Goal: Transaction & Acquisition: Purchase product/service

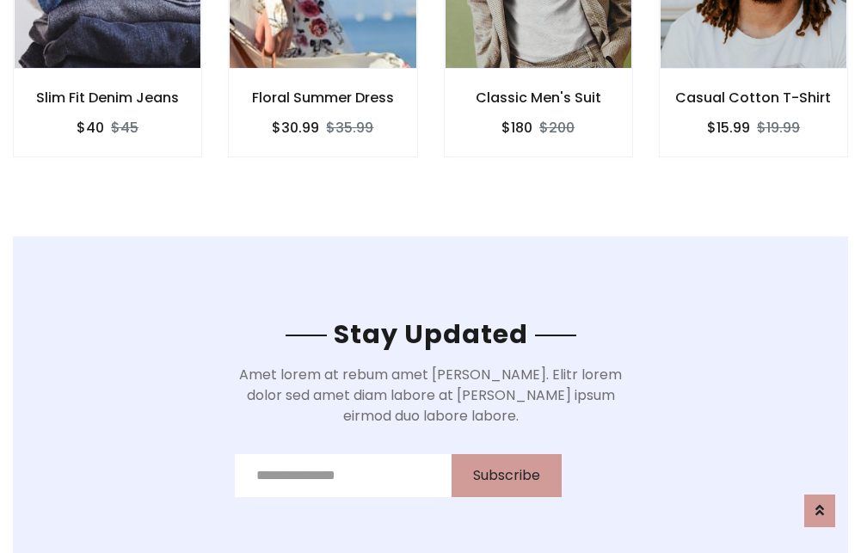
scroll to position [2590, 0]
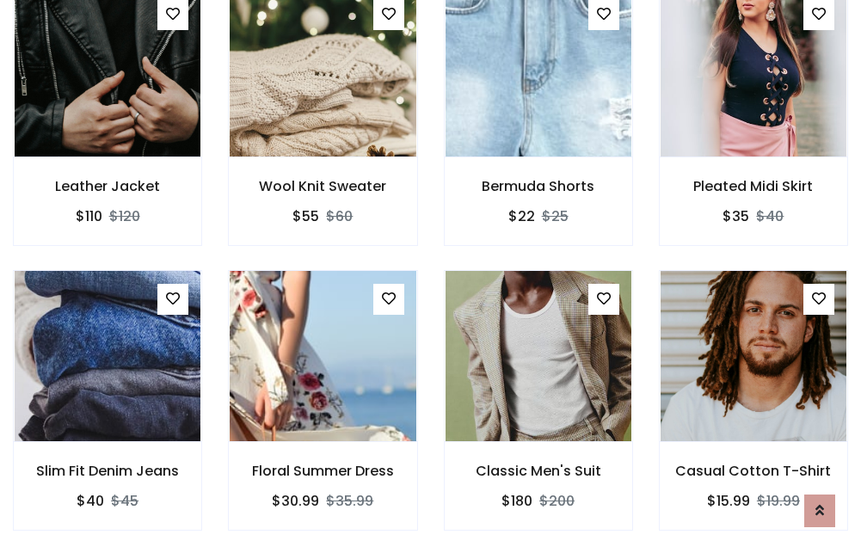
click at [431, 276] on div "Classic Men's Suit $180 $200" at bounding box center [538, 412] width 215 height 285
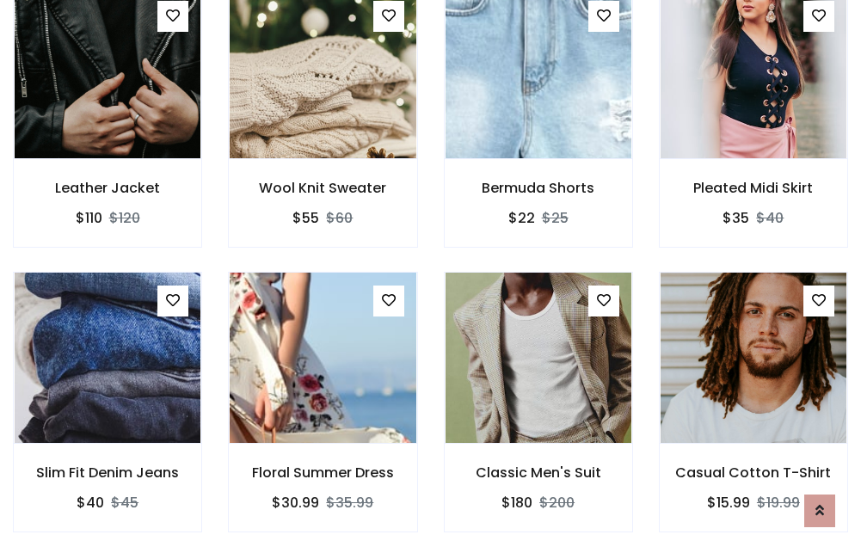
click at [431, 276] on div "Classic Men's Suit $180 $200" at bounding box center [538, 414] width 215 height 285
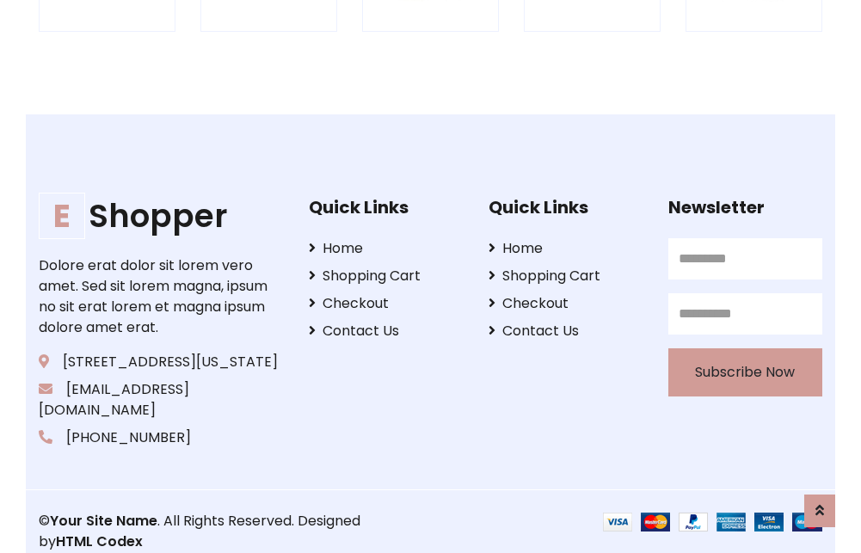
scroll to position [3273, 0]
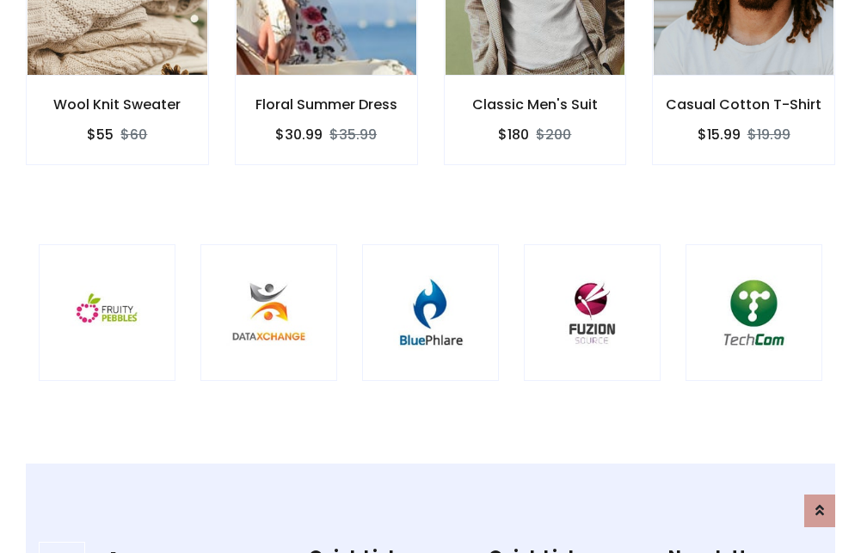
click at [430, 276] on img at bounding box center [430, 313] width 94 height 94
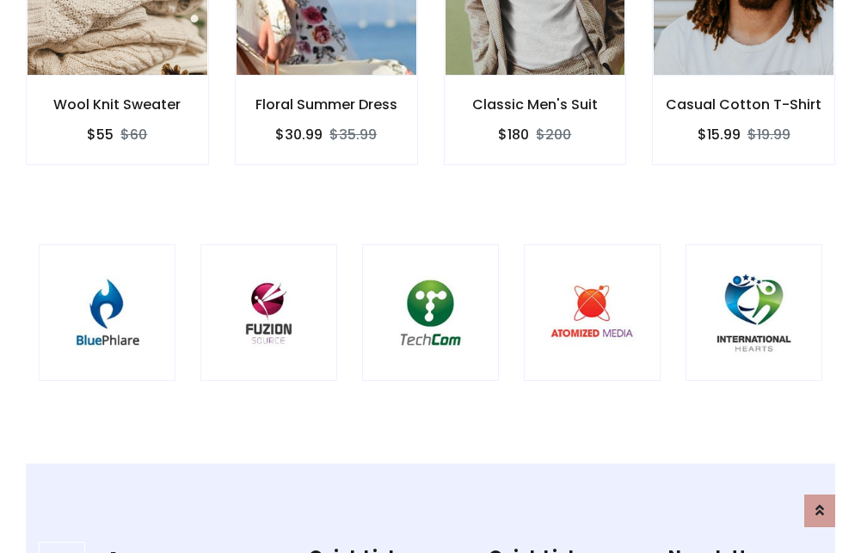
click at [430, 276] on img at bounding box center [430, 313] width 94 height 94
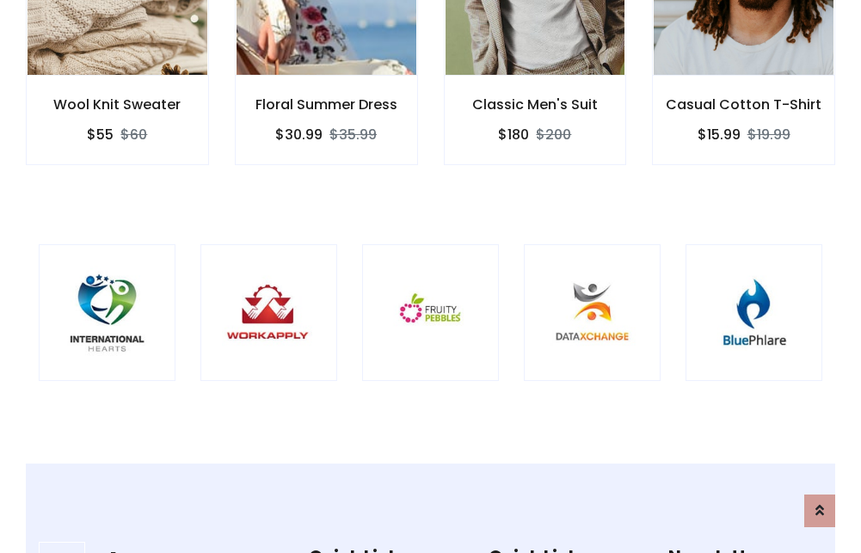
scroll to position [0, 0]
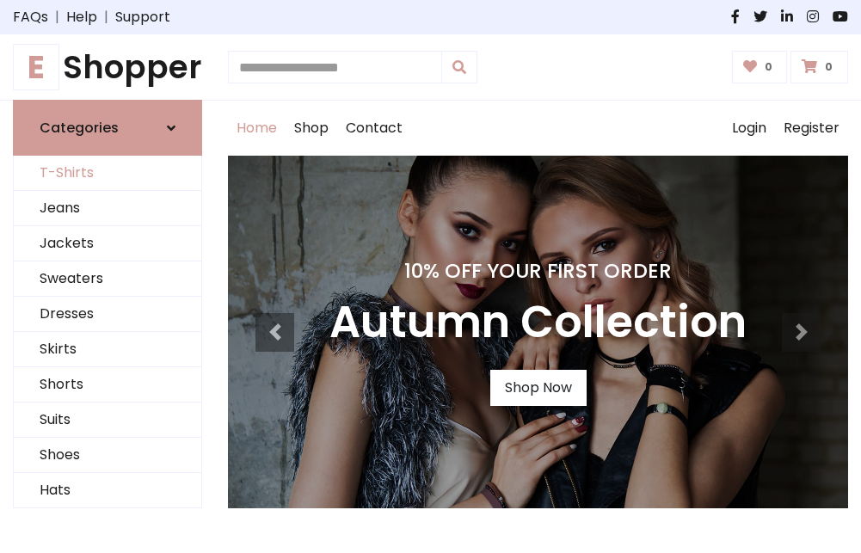
click at [107, 174] on link "T-Shirts" at bounding box center [107, 173] width 187 height 35
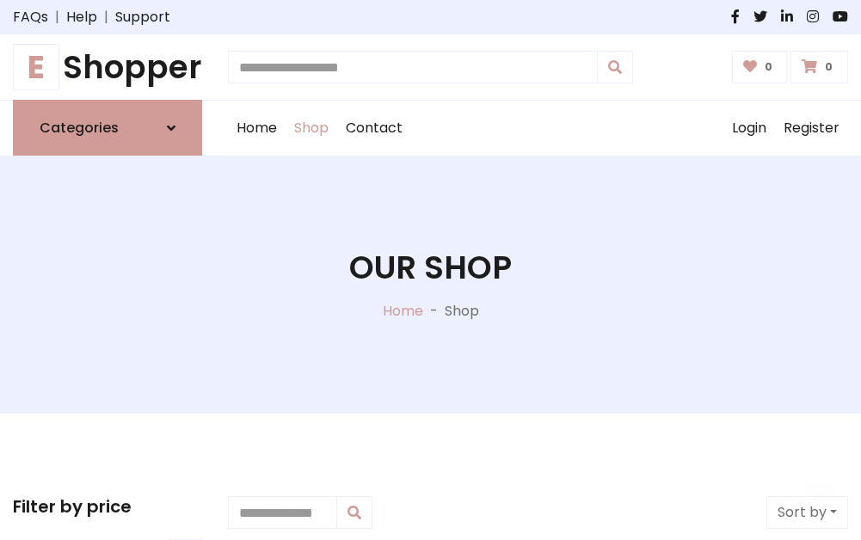
scroll to position [690, 0]
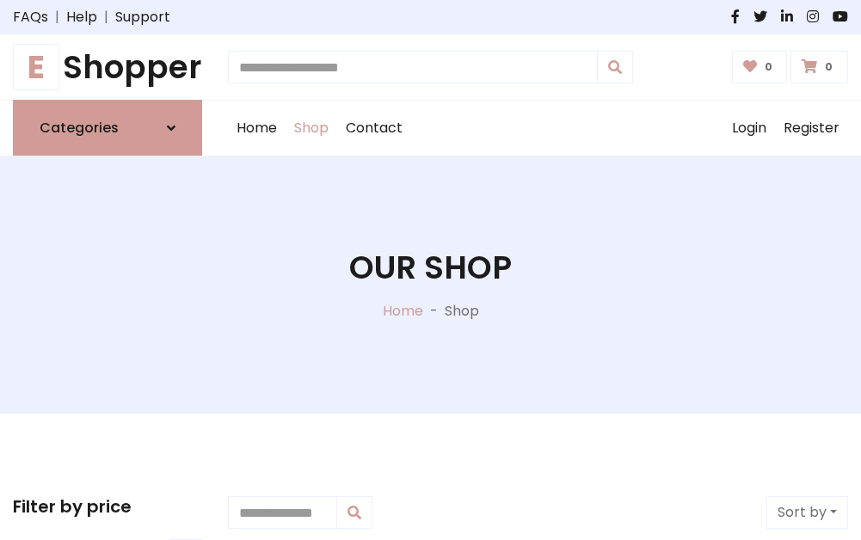
click at [107, 67] on h1 "E Shopper" at bounding box center [107, 67] width 189 height 38
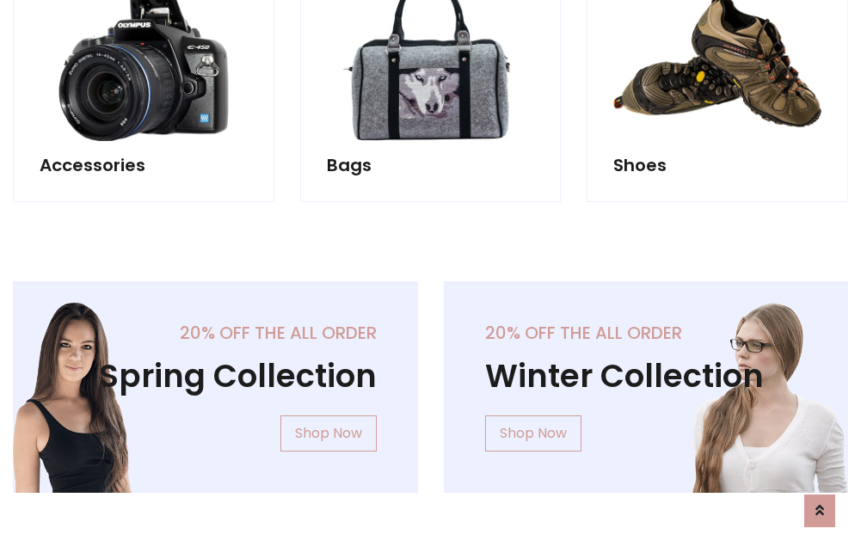
scroll to position [1670, 0]
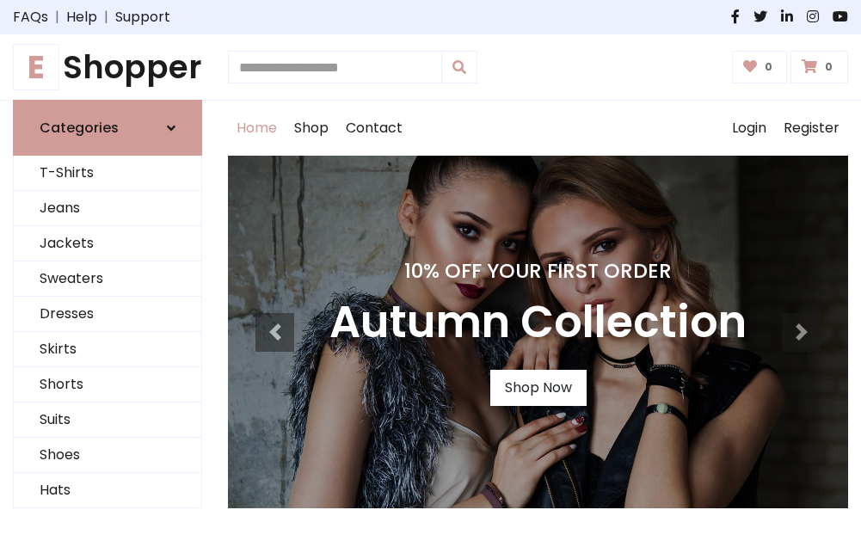
scroll to position [564, 0]
